Goal: Information Seeking & Learning: Learn about a topic

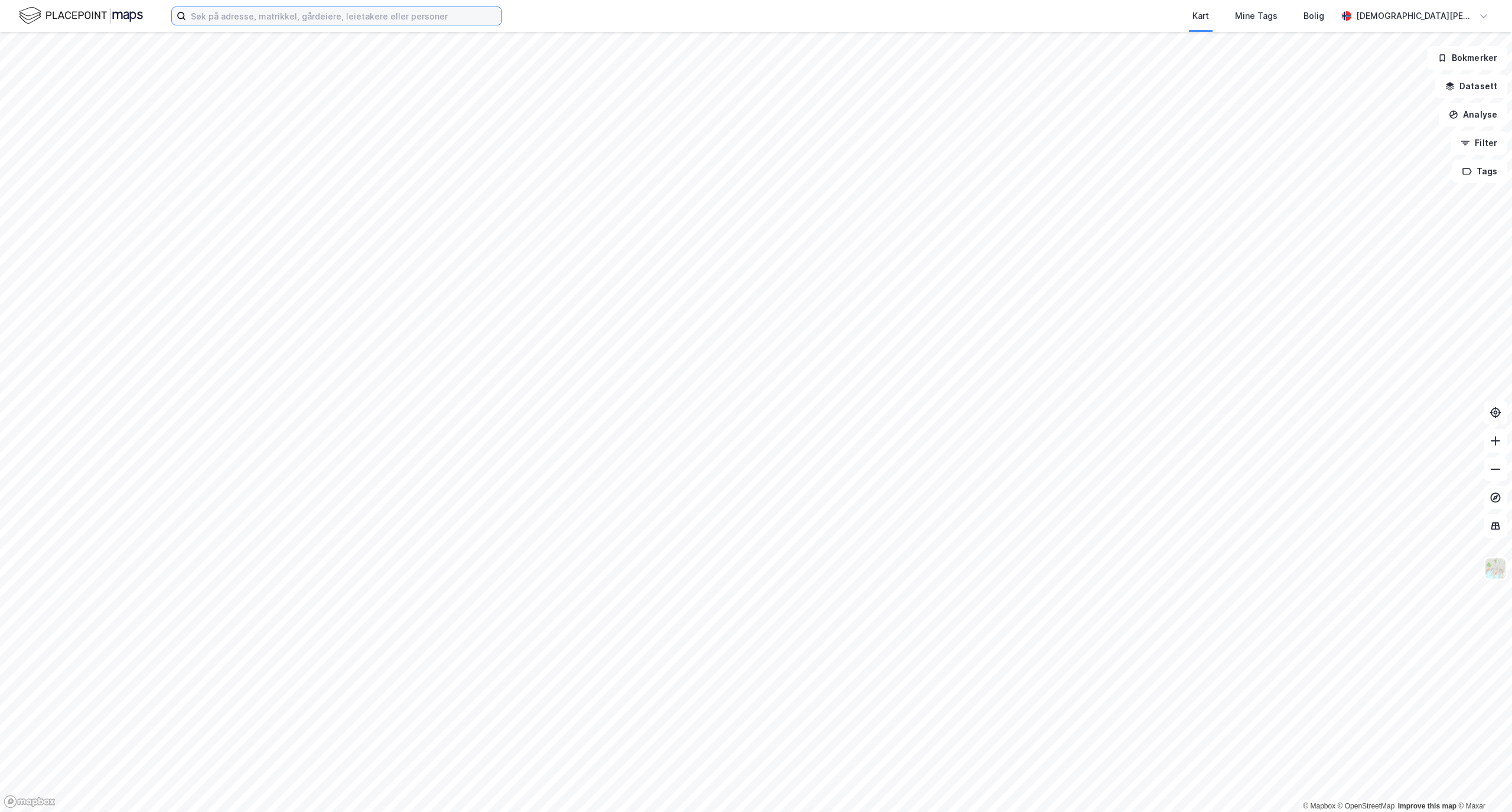
click at [371, 12] on input at bounding box center [344, 16] width 315 height 18
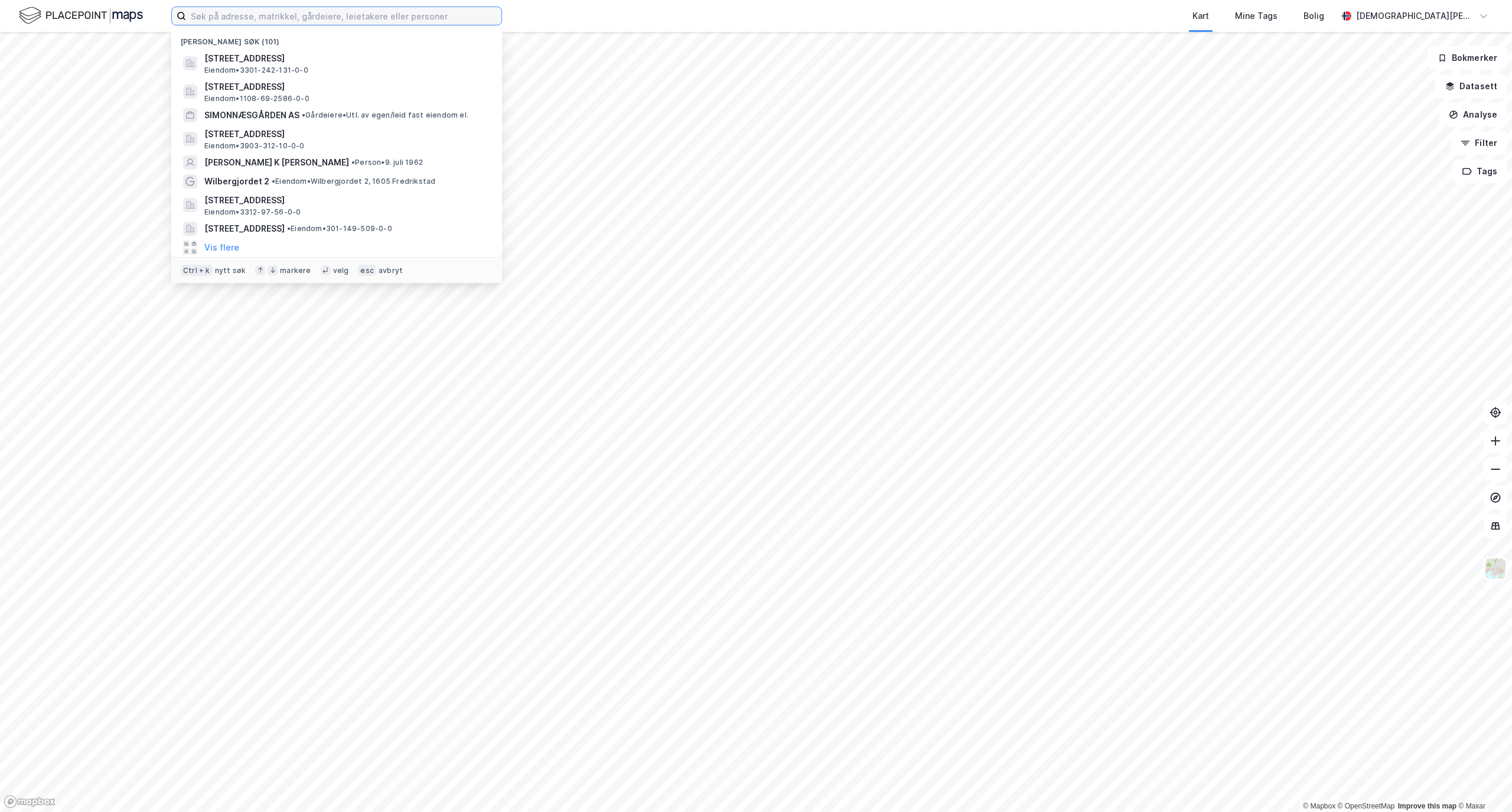
paste input "Lensmannslia 22"
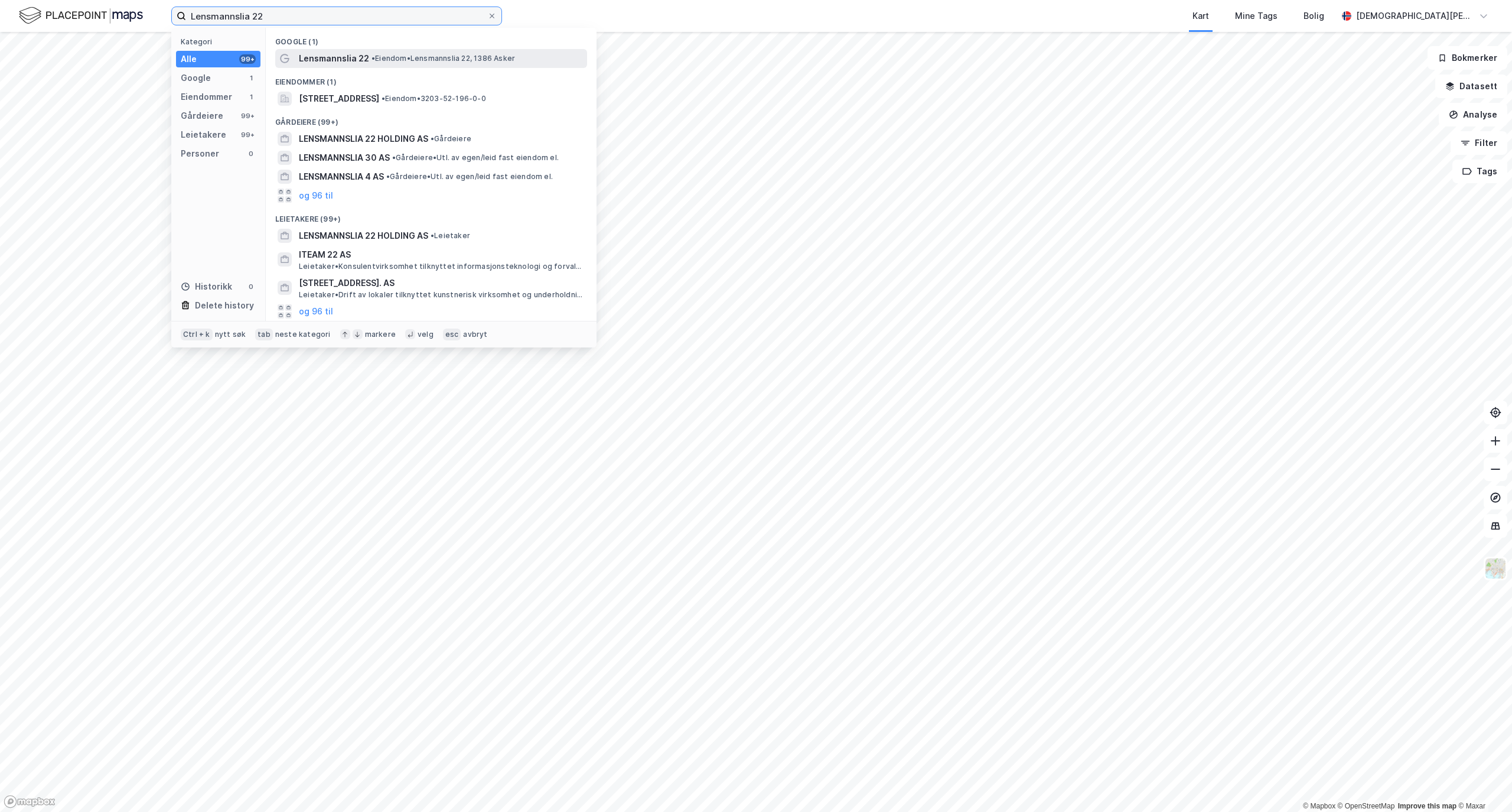
type input "Lensmannslia 22"
click at [416, 52] on div "Lensmannslia 22 • [PERSON_NAME] 22, 1386 Asker" at bounding box center [441, 58] width 286 height 14
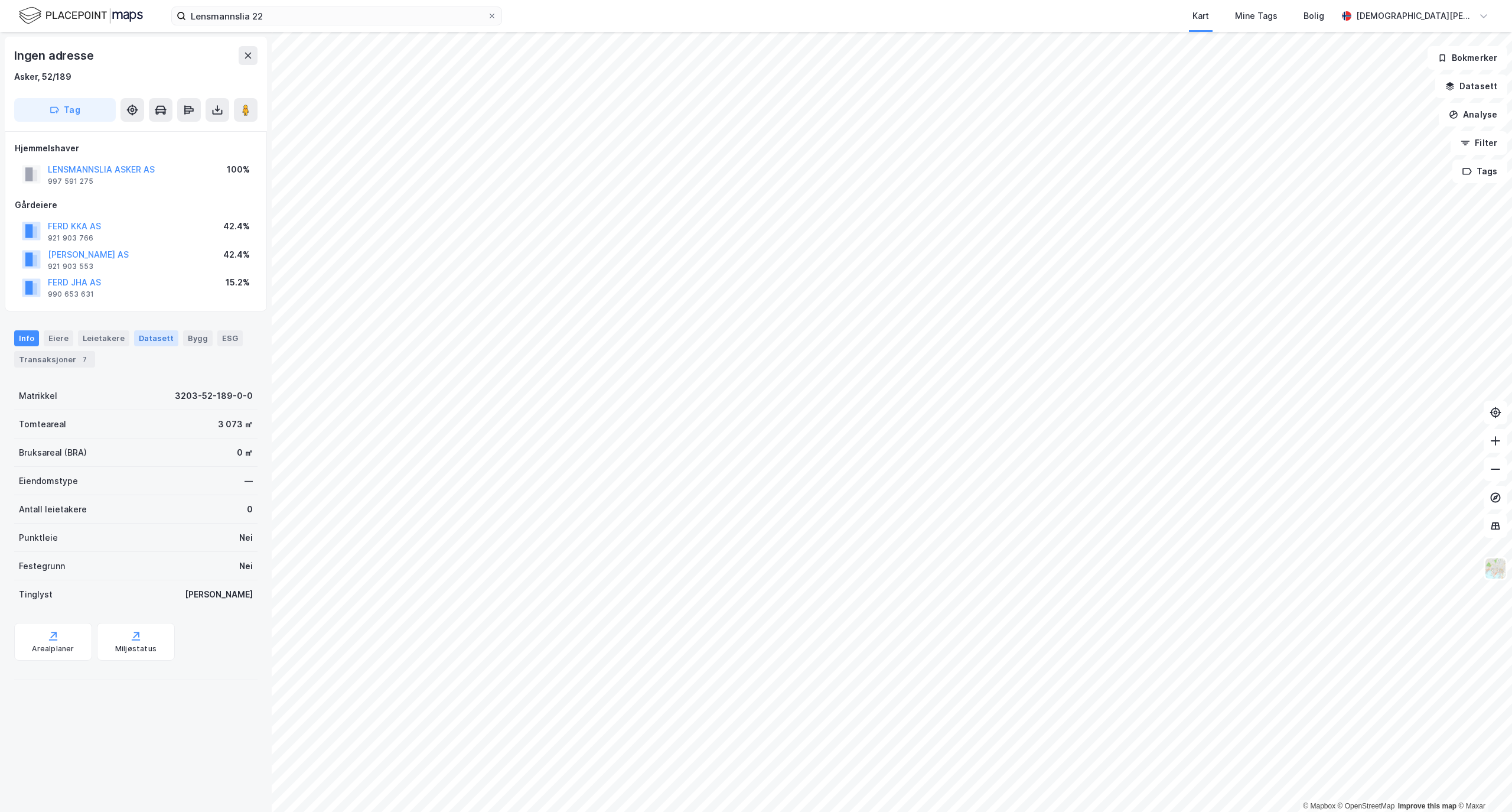
click at [145, 341] on div "Datasett" at bounding box center [156, 338] width 44 height 15
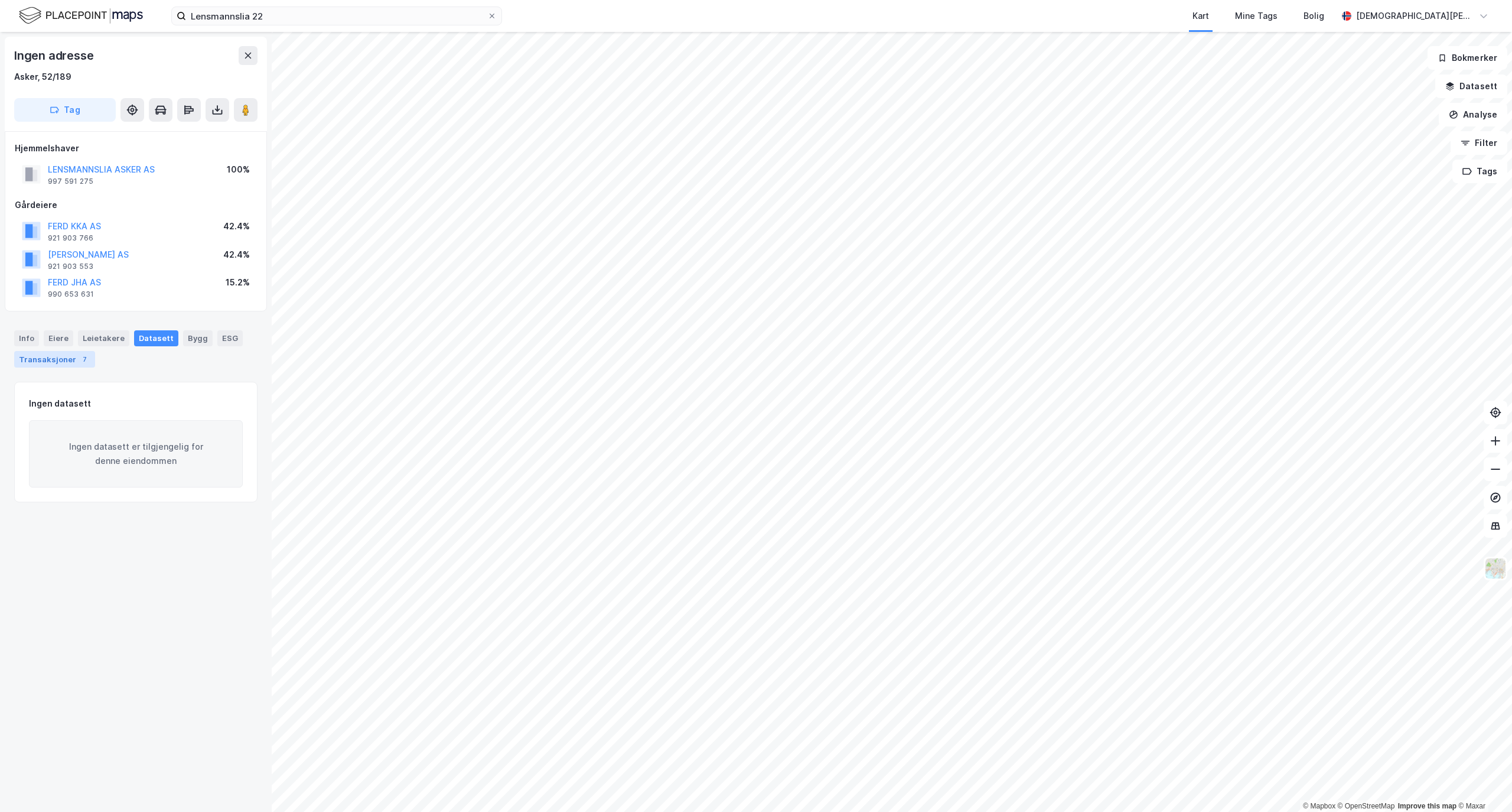
click at [79, 355] on div "7" at bounding box center [84, 359] width 12 height 12
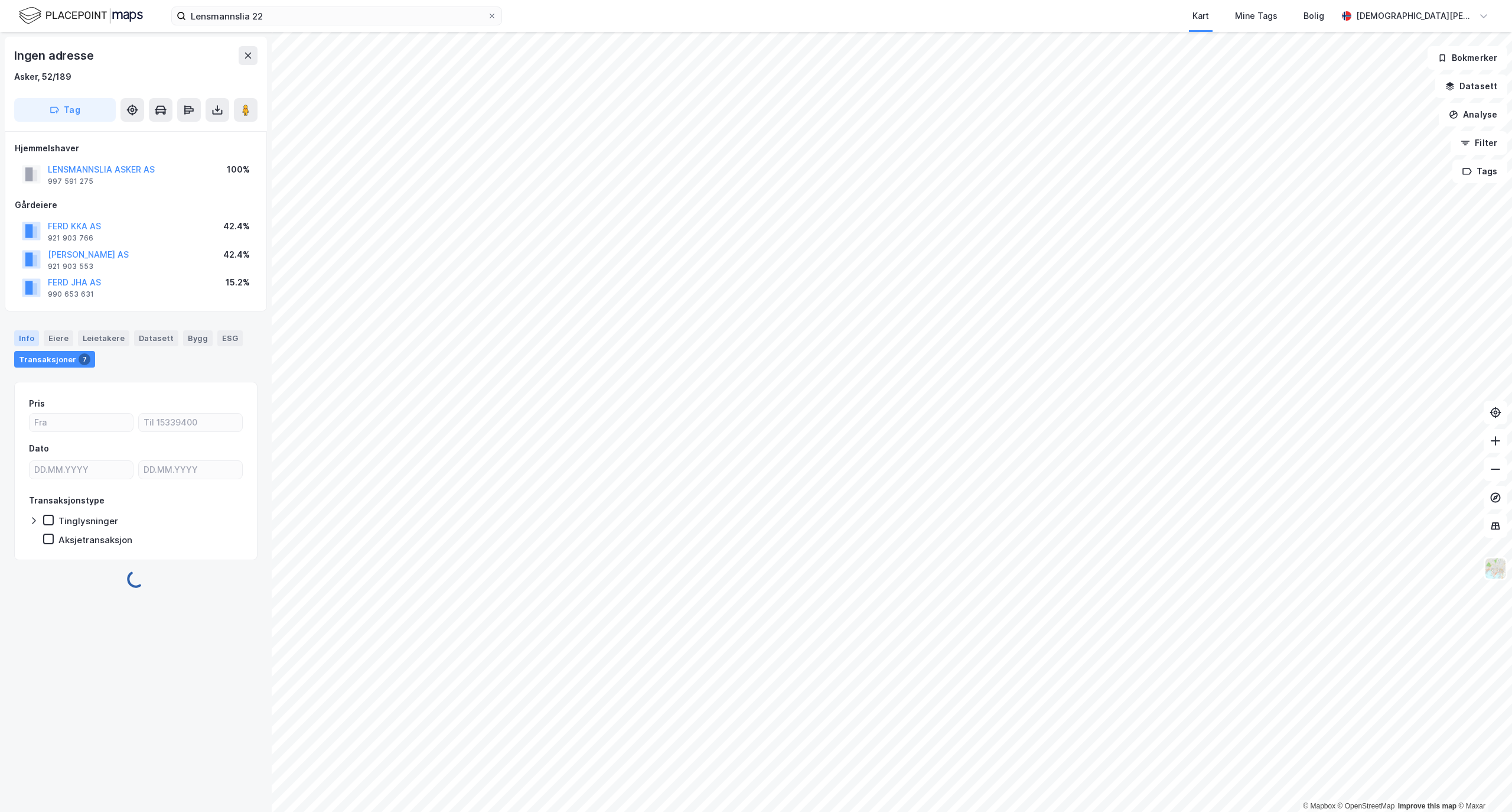
click at [32, 336] on div "Info" at bounding box center [26, 338] width 25 height 15
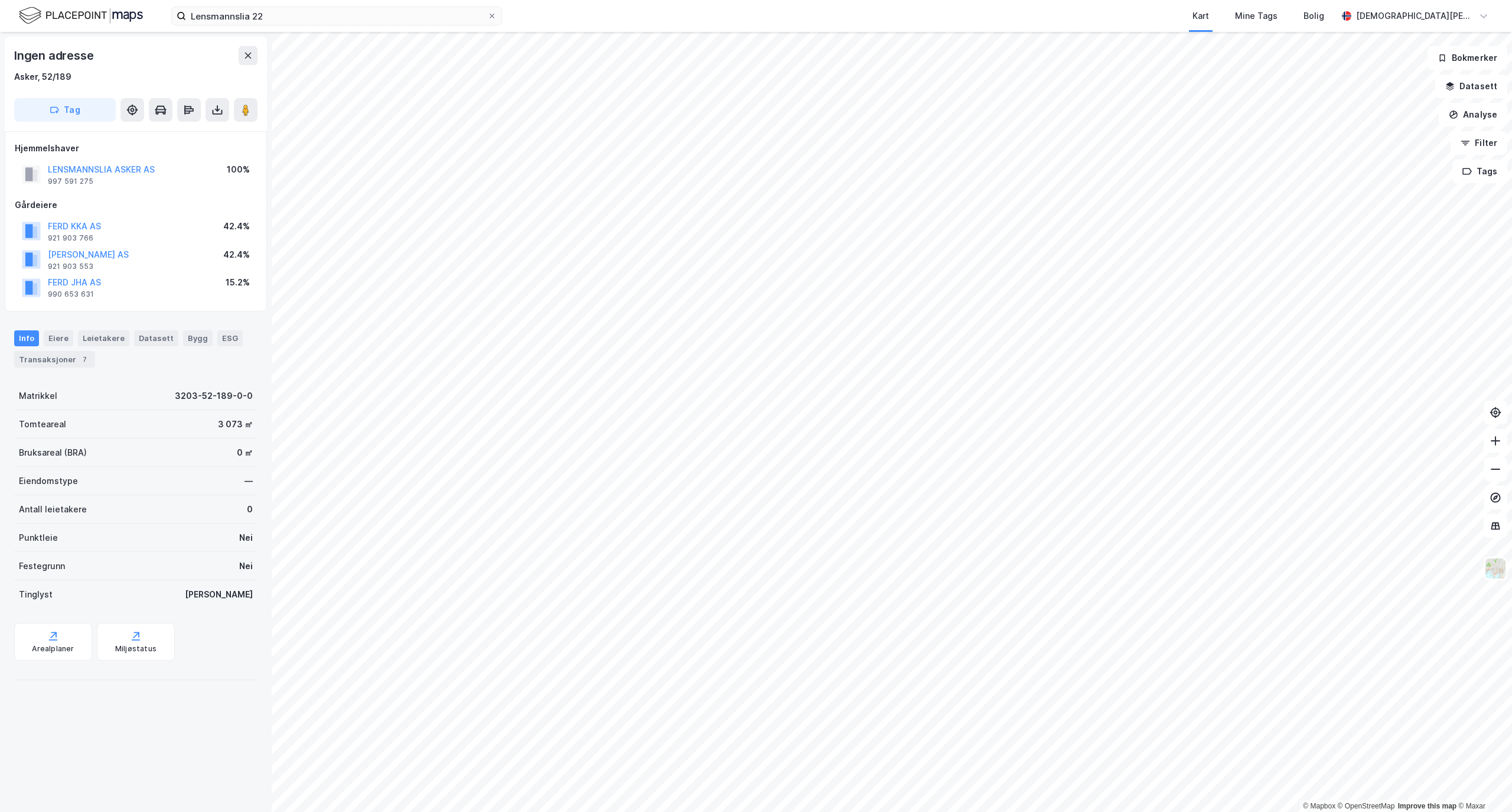
click at [171, 340] on div "Info [PERSON_NAME] Datasett Bygg ESG Transaksjoner 7" at bounding box center [136, 349] width 243 height 37
click at [172, 340] on div "Info [PERSON_NAME] Datasett Bygg ESG Transaksjoner 7" at bounding box center [136, 349] width 243 height 37
click at [183, 332] on div "Bygg" at bounding box center [198, 338] width 30 height 15
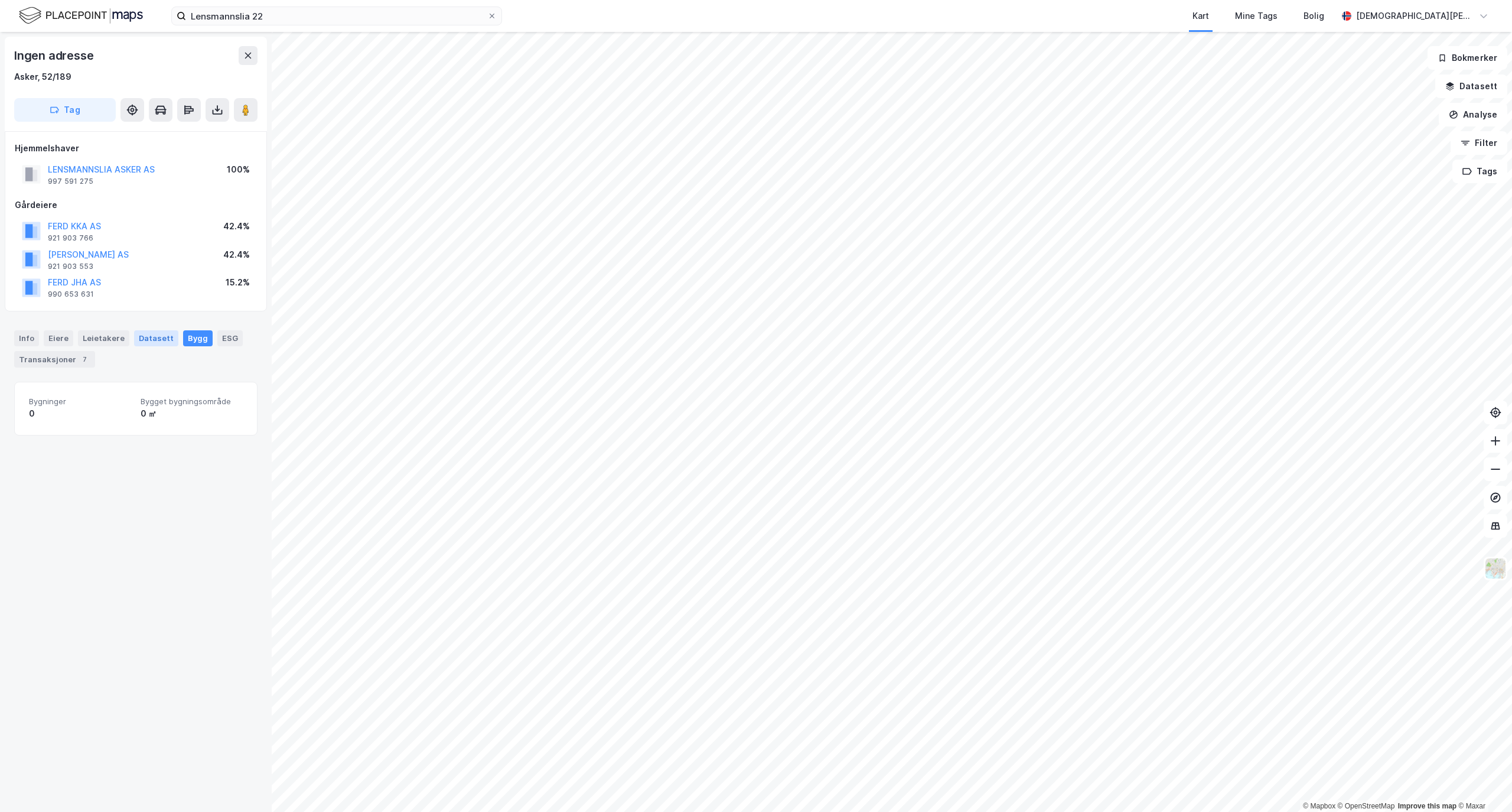
click at [134, 341] on div "Datasett" at bounding box center [156, 338] width 44 height 15
click at [227, 336] on div "ESG" at bounding box center [229, 338] width 25 height 15
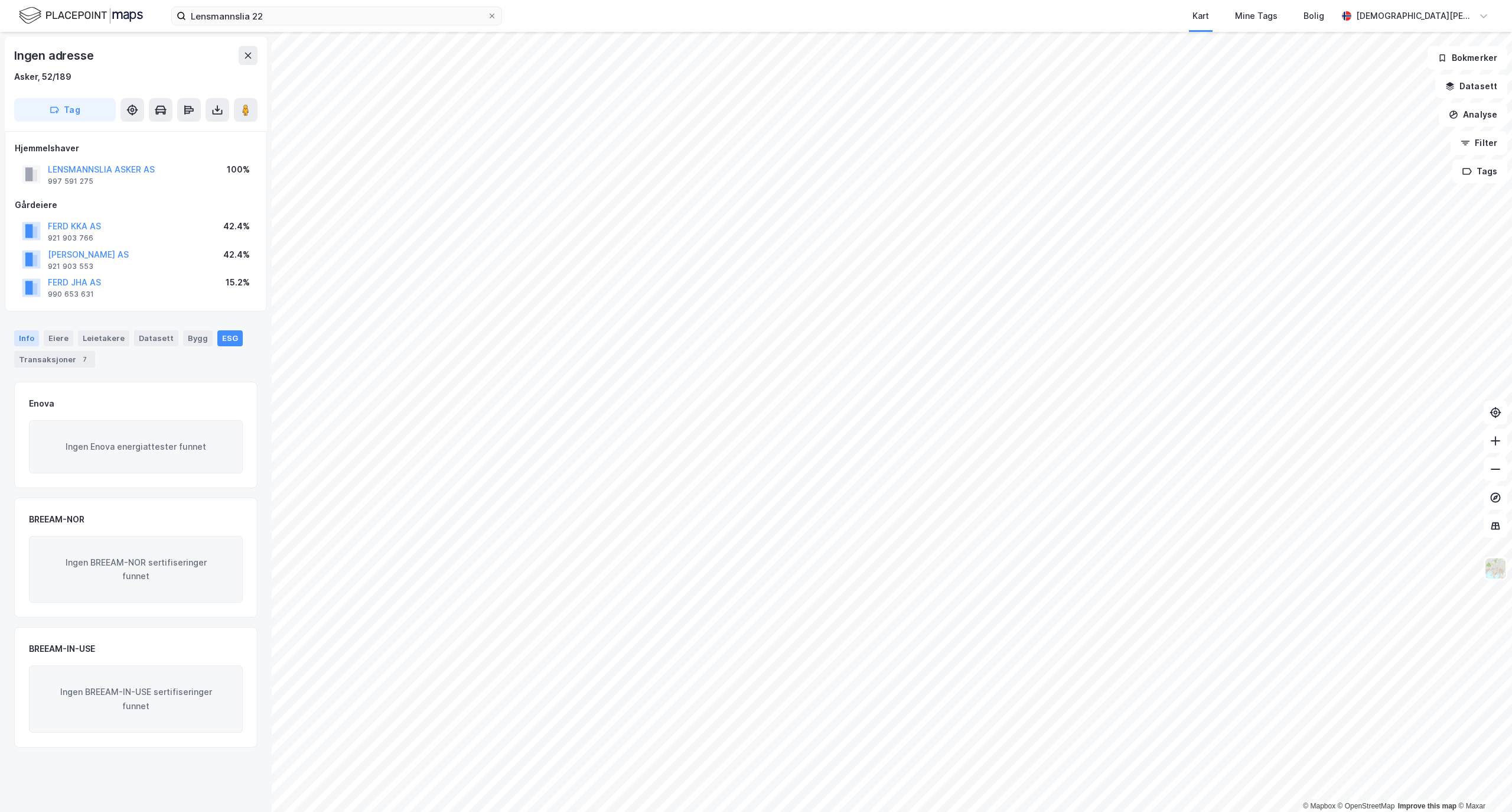
click at [30, 334] on div "Info" at bounding box center [26, 338] width 25 height 15
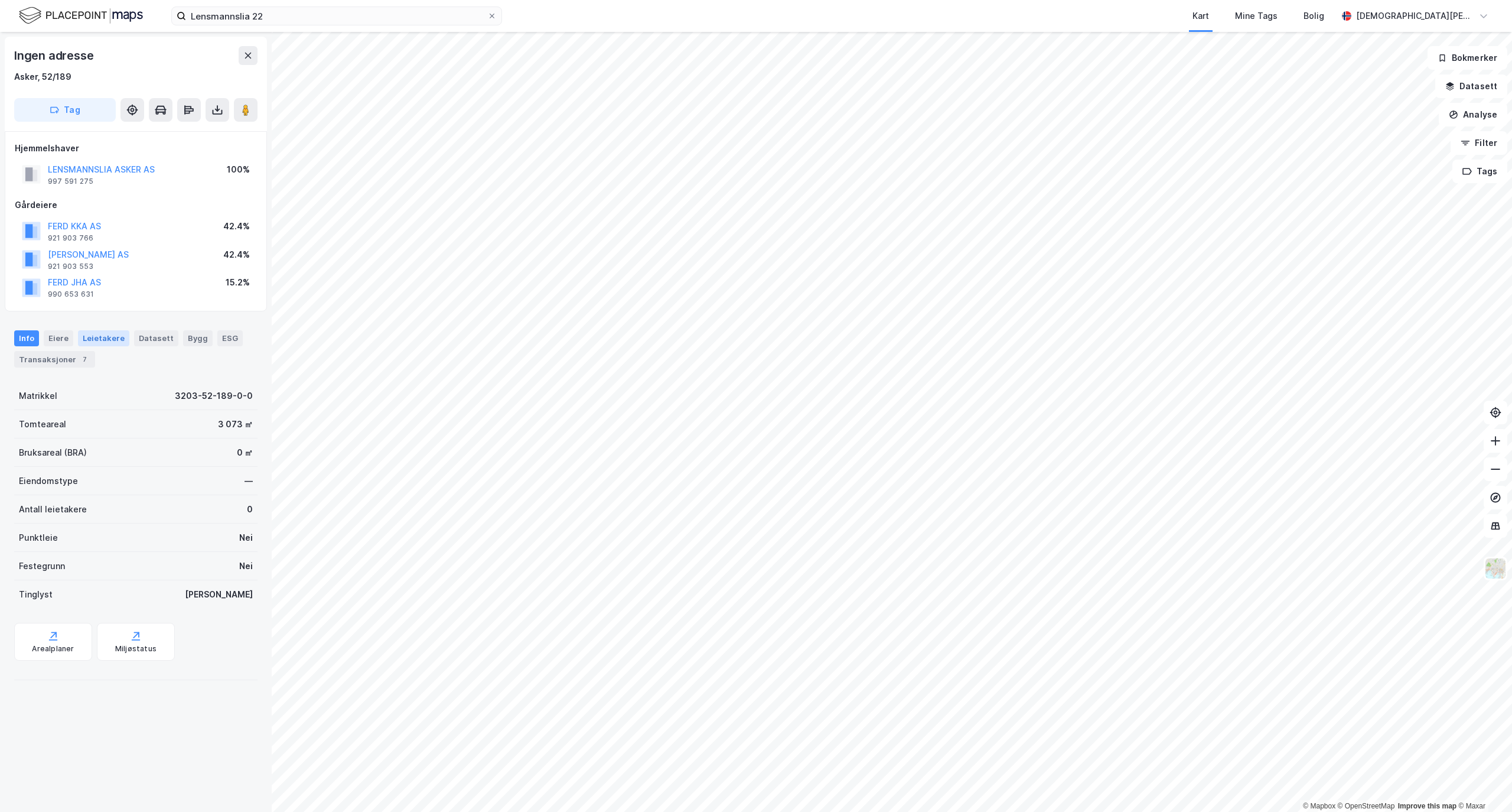
click at [105, 343] on div "Leietakere" at bounding box center [104, 338] width 52 height 15
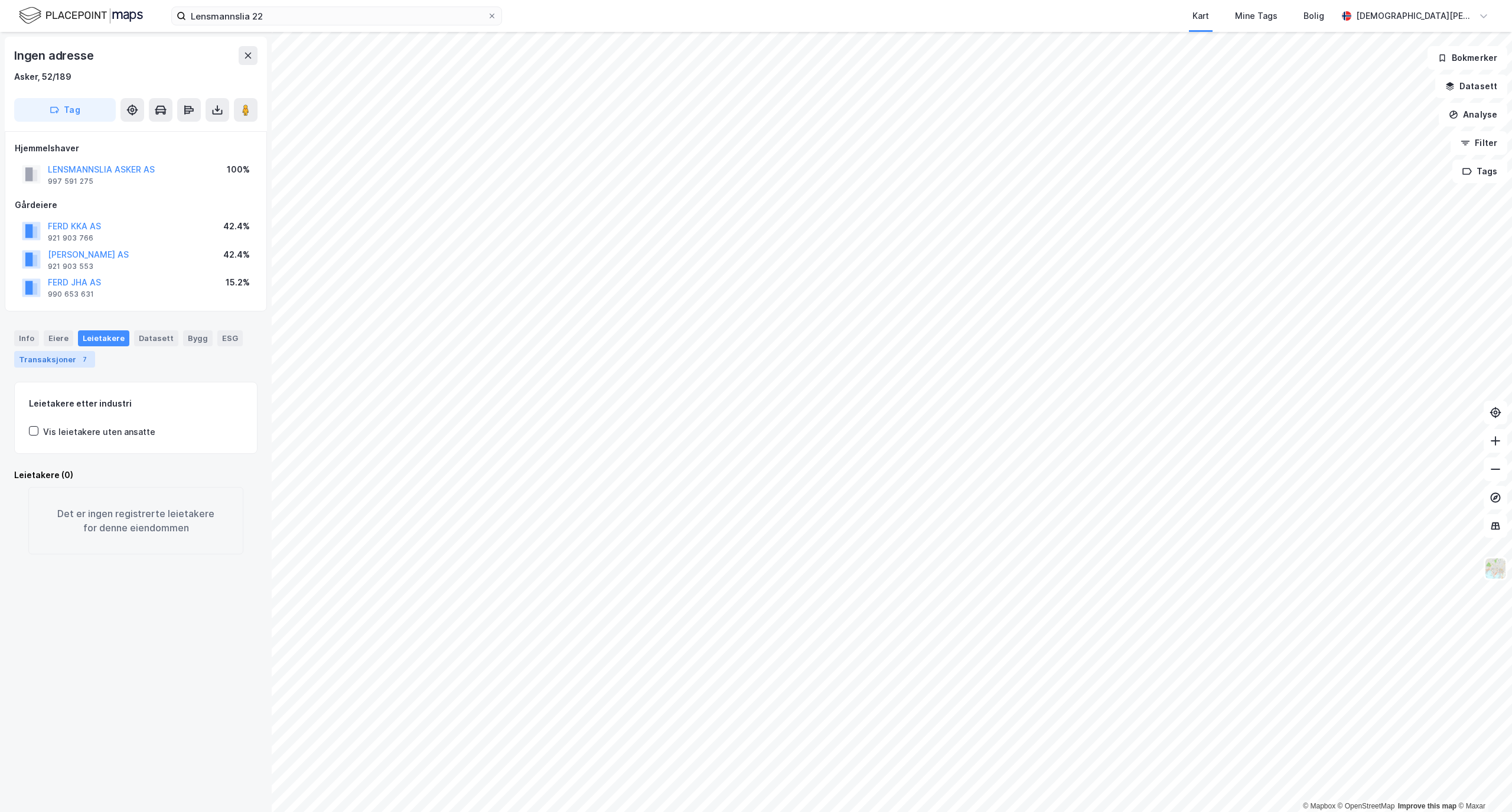
click at [65, 366] on div "Transaksjoner 7" at bounding box center [55, 359] width 81 height 17
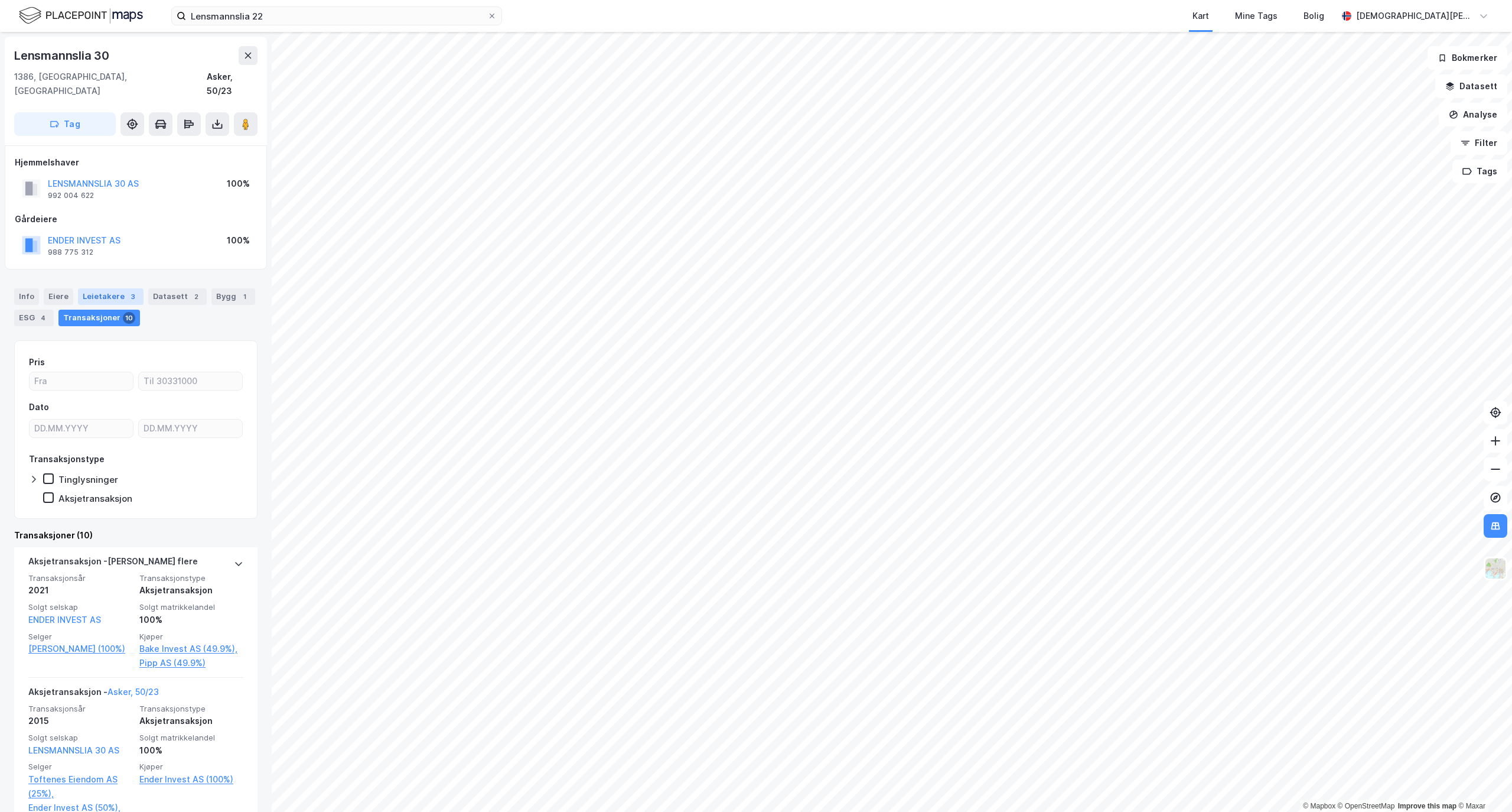
click at [119, 289] on div "Leietakere 3" at bounding box center [111, 297] width 66 height 17
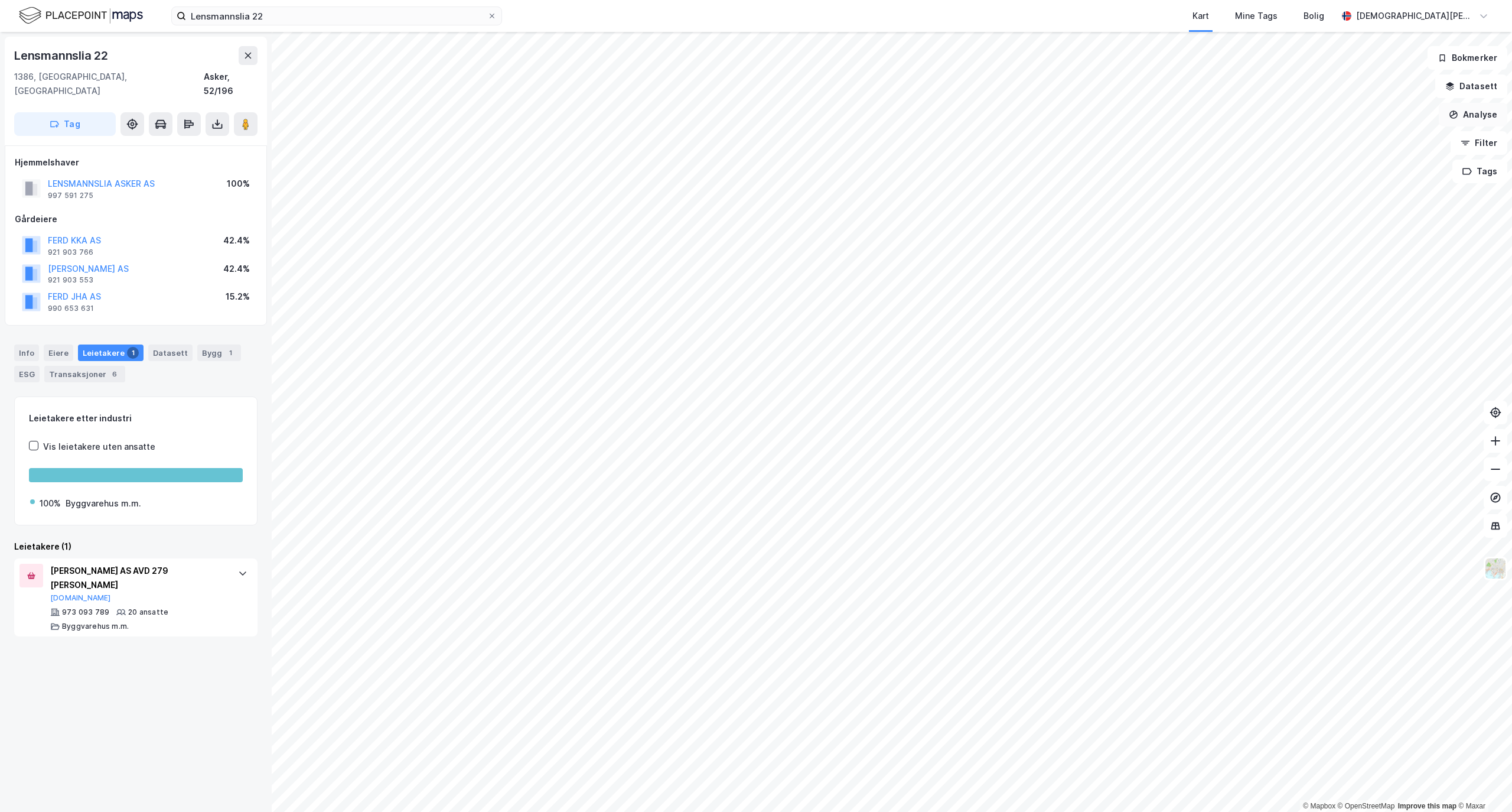
click at [1470, 118] on button "Analyse" at bounding box center [1473, 114] width 68 height 23
click at [1358, 141] on div "Tegn område" at bounding box center [1370, 140] width 103 height 10
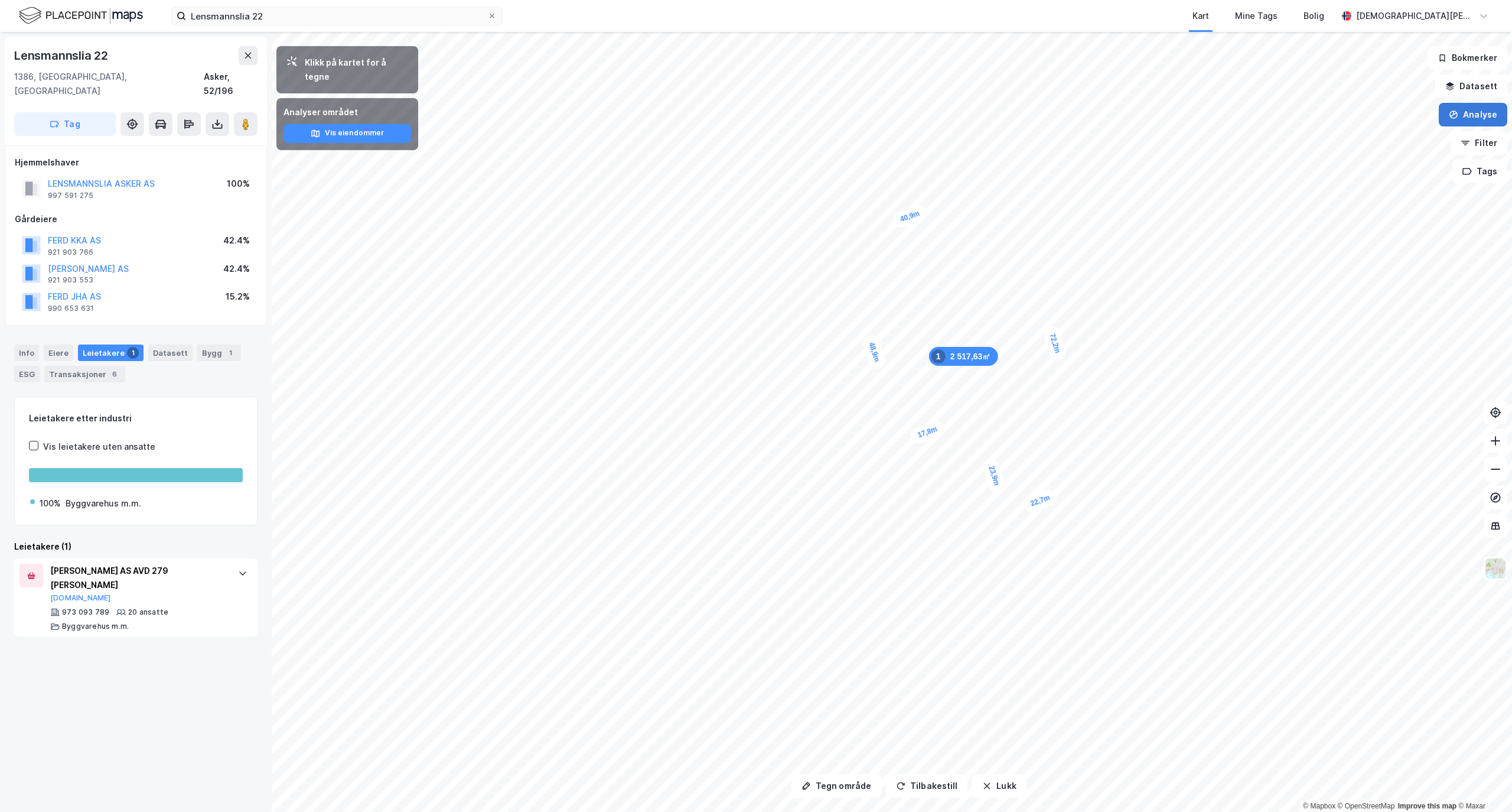
click at [1482, 105] on button "Analyse" at bounding box center [1473, 114] width 68 height 23
click at [1353, 141] on div "Tegn område" at bounding box center [1370, 140] width 103 height 10
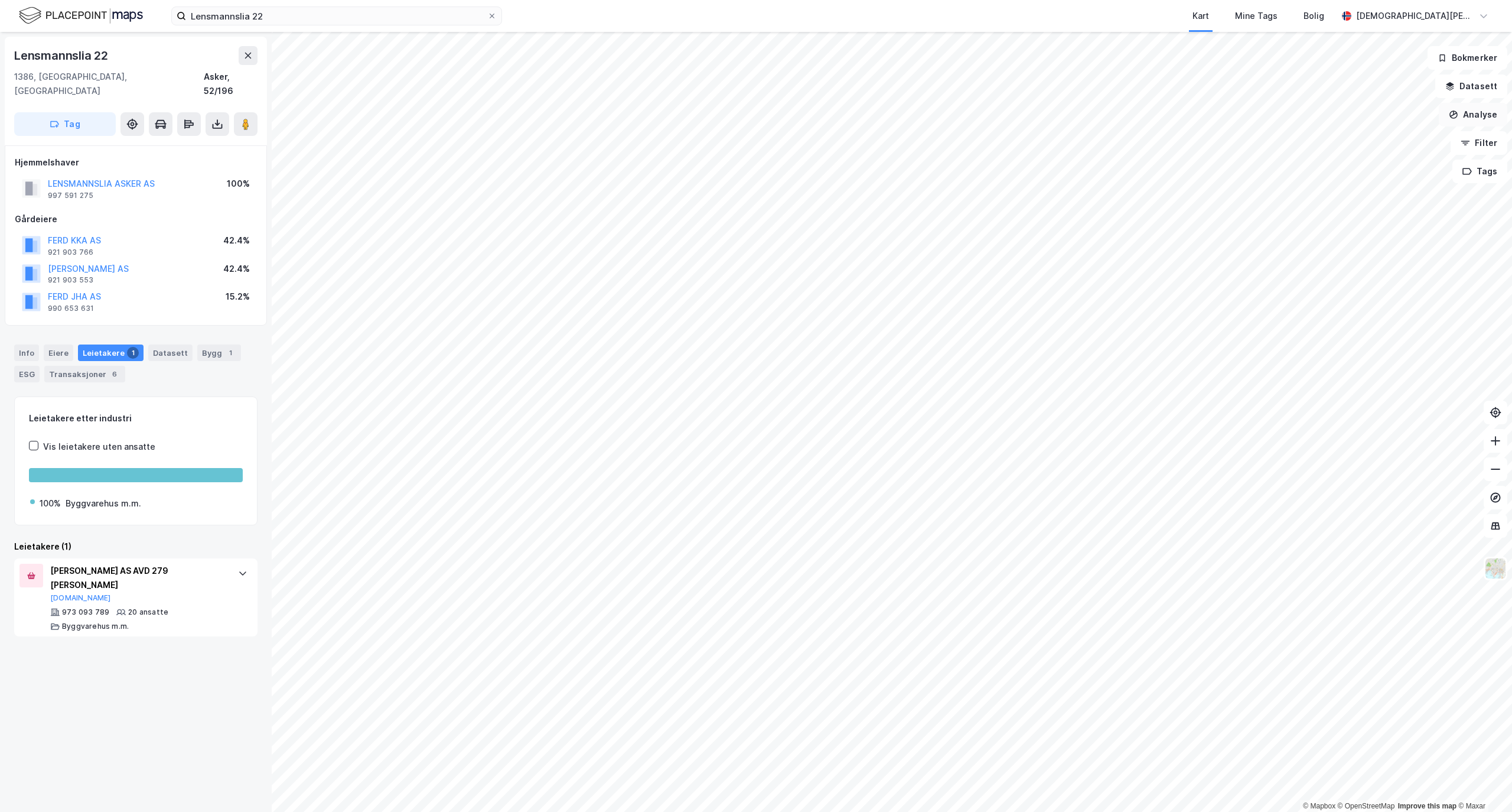
click at [1470, 110] on button "Analyse" at bounding box center [1473, 114] width 68 height 23
click at [1379, 135] on div "Tegn område" at bounding box center [1370, 140] width 103 height 10
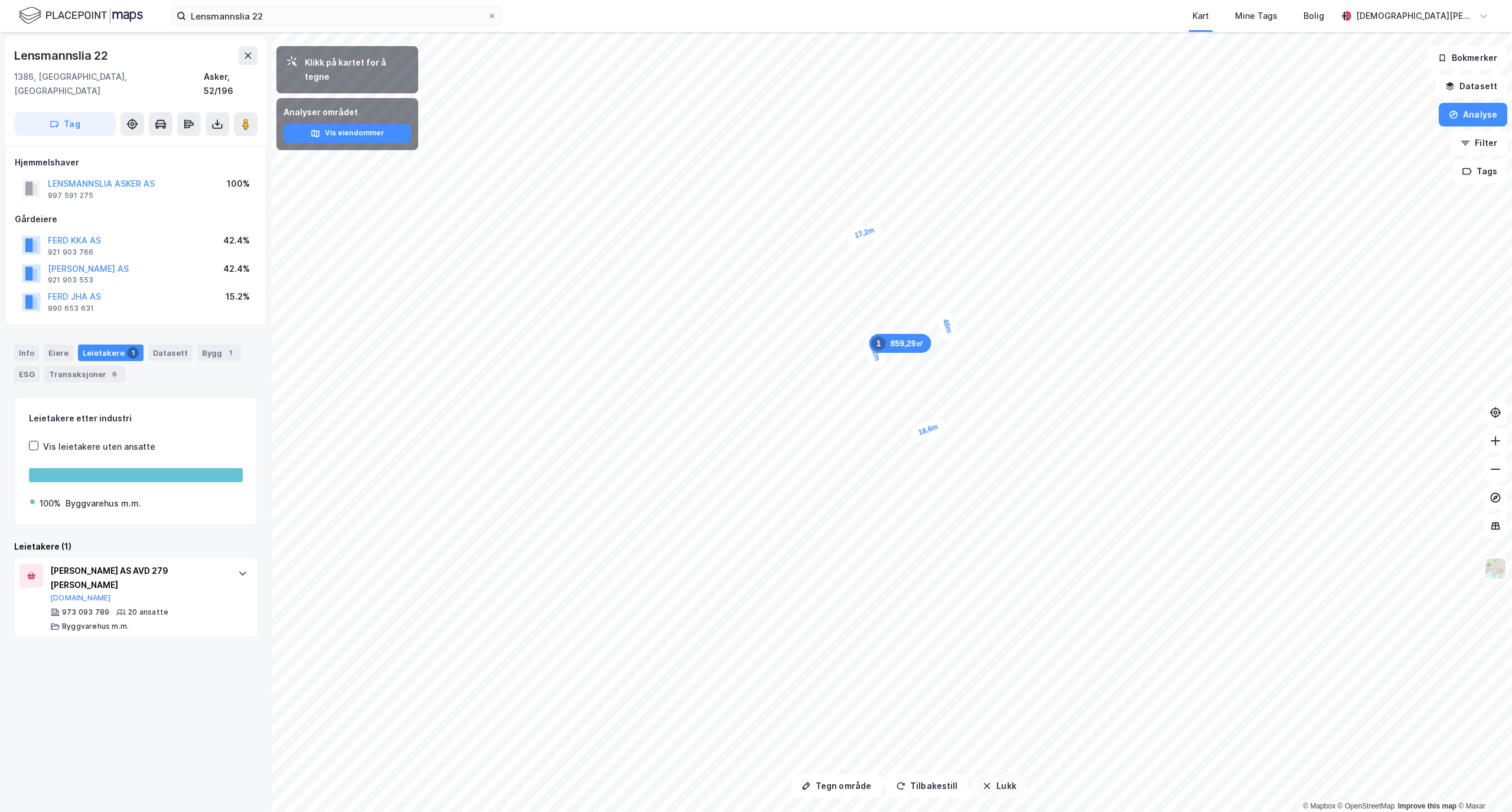
click at [1007, 792] on button "Lukk" at bounding box center [999, 786] width 53 height 23
